Goal: Navigation & Orientation: Find specific page/section

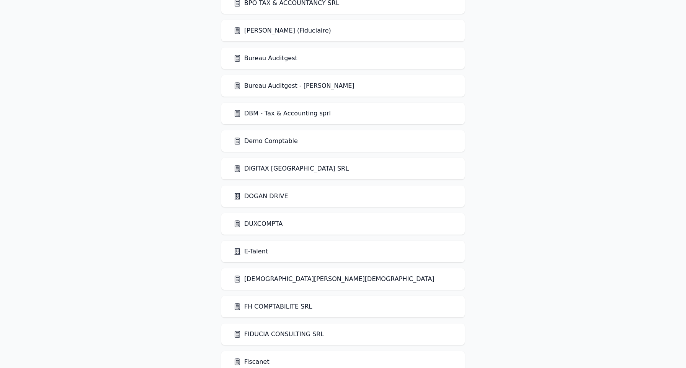
scroll to position [303, 0]
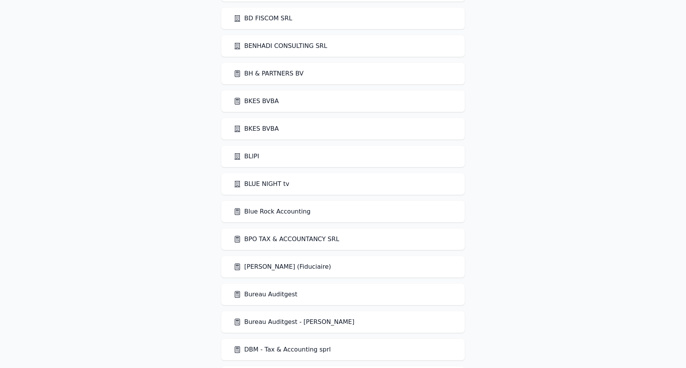
click at [265, 212] on link "Blue Rock Accounting" at bounding box center [272, 211] width 77 height 9
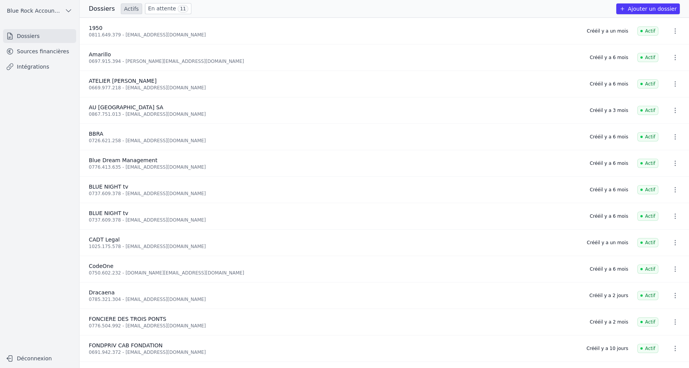
click at [48, 57] on link "Sources financières" at bounding box center [39, 51] width 73 height 14
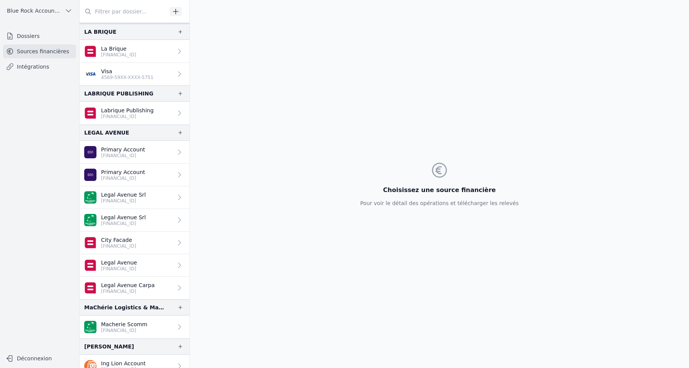
scroll to position [938, 0]
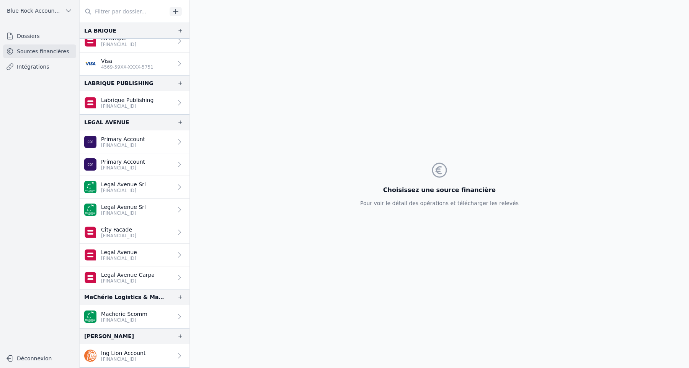
click at [162, 156] on link "Primary Account [FINANCIAL_ID]" at bounding box center [135, 164] width 110 height 23
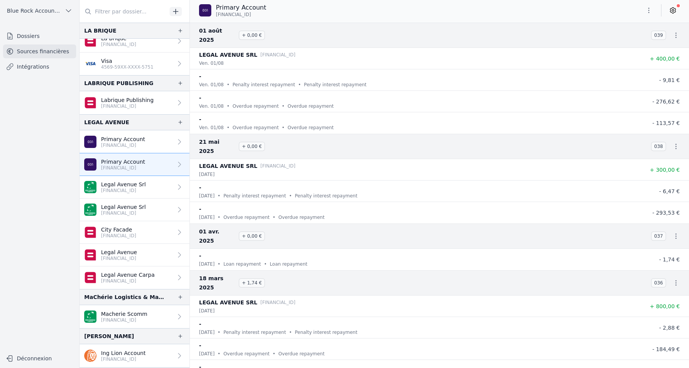
click at [162, 143] on link "Primary Account [FINANCIAL_ID]" at bounding box center [135, 141] width 110 height 23
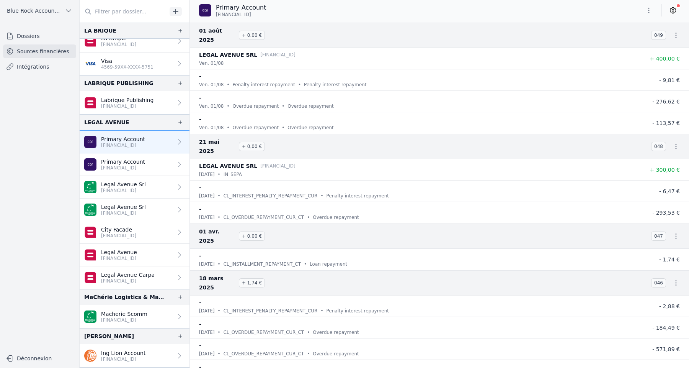
click at [162, 161] on link "Primary Account [FINANCIAL_ID]" at bounding box center [135, 164] width 110 height 23
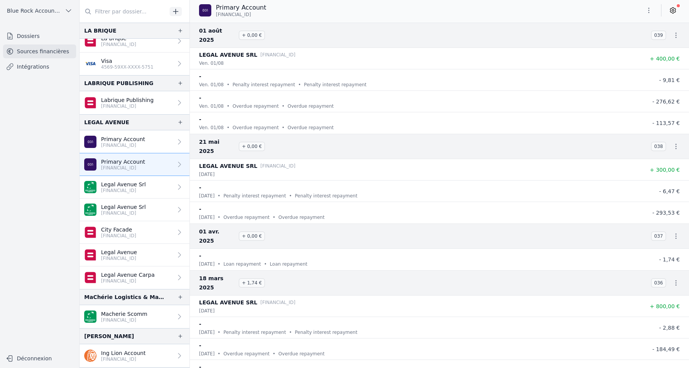
click at [159, 142] on link "Primary Account [FINANCIAL_ID]" at bounding box center [135, 141] width 110 height 23
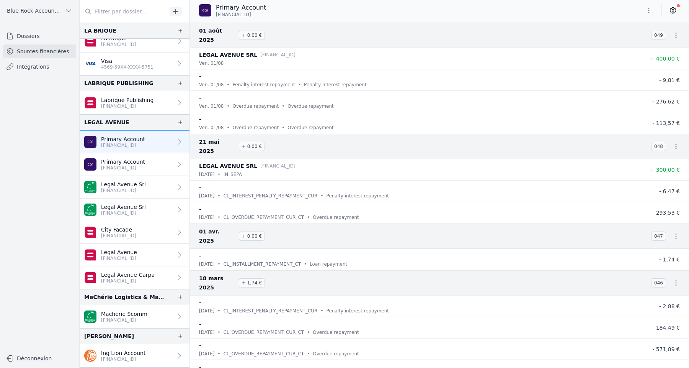
click at [159, 158] on link "Primary Account [FINANCIAL_ID]" at bounding box center [135, 164] width 110 height 23
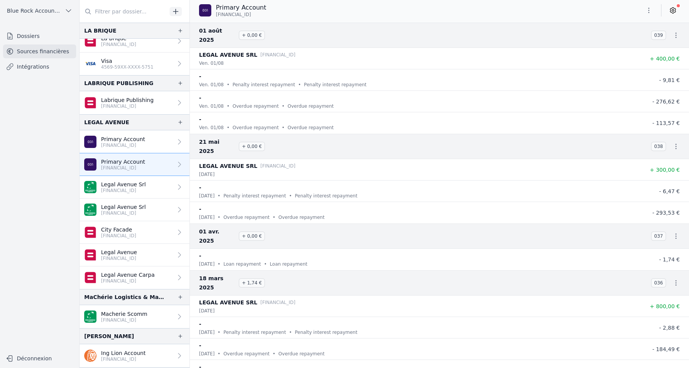
click at [153, 185] on link "Legal Avenue Srl [FINANCIAL_ID]" at bounding box center [135, 187] width 110 height 23
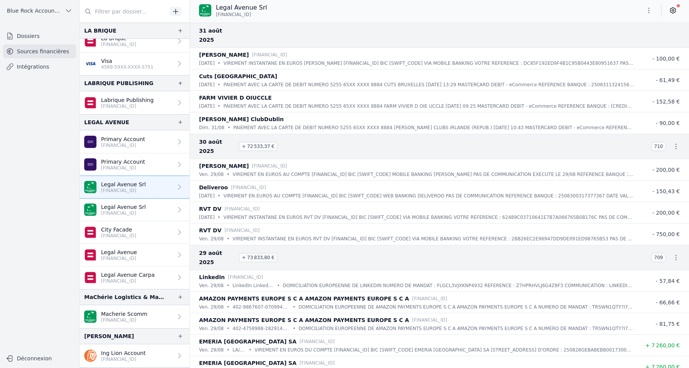
click at [150, 213] on link "Legal Avenue Srl [FINANCIAL_ID]" at bounding box center [135, 209] width 110 height 23
